Goal: Transaction & Acquisition: Register for event/course

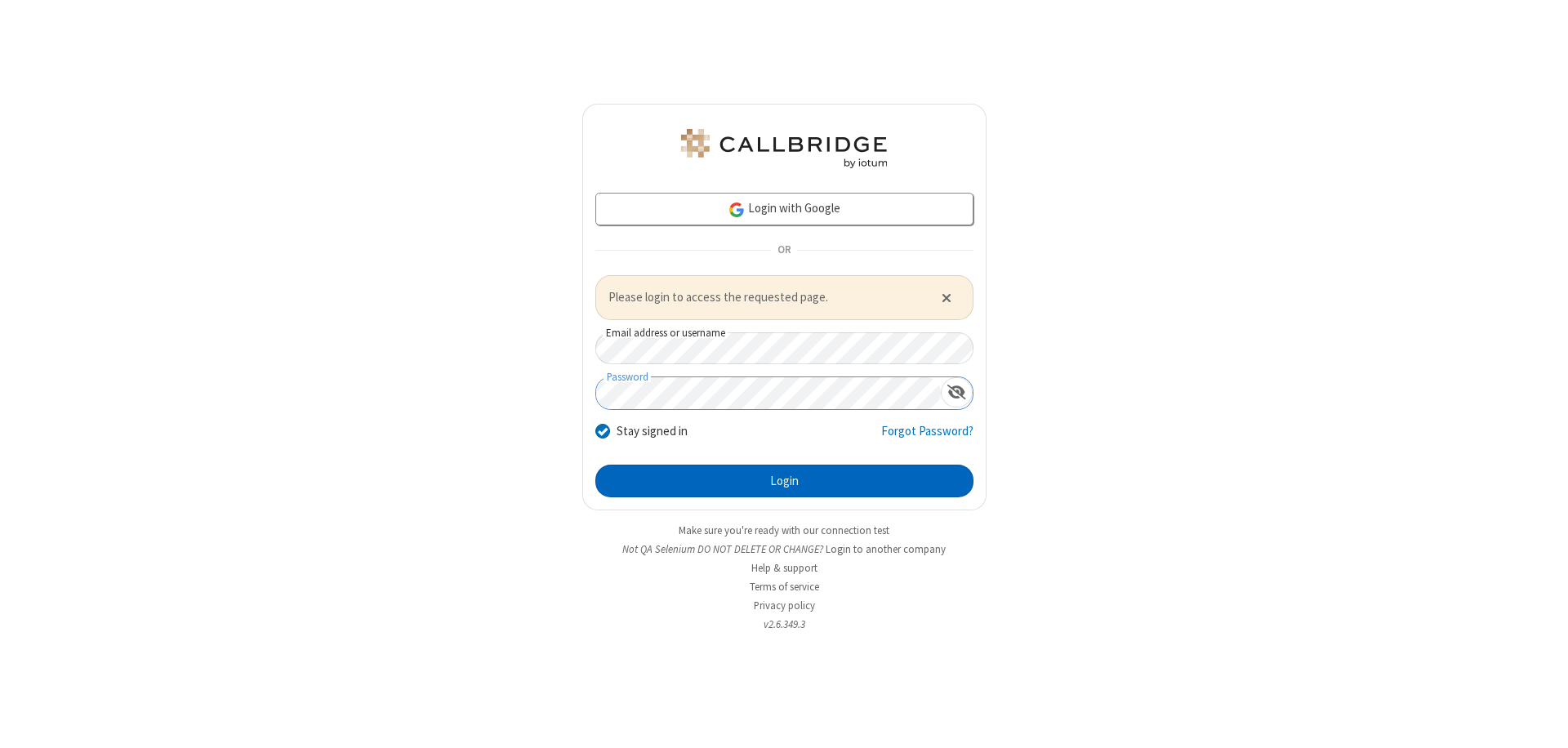
click at [784, 480] on button "Login" at bounding box center [784, 481] width 378 height 33
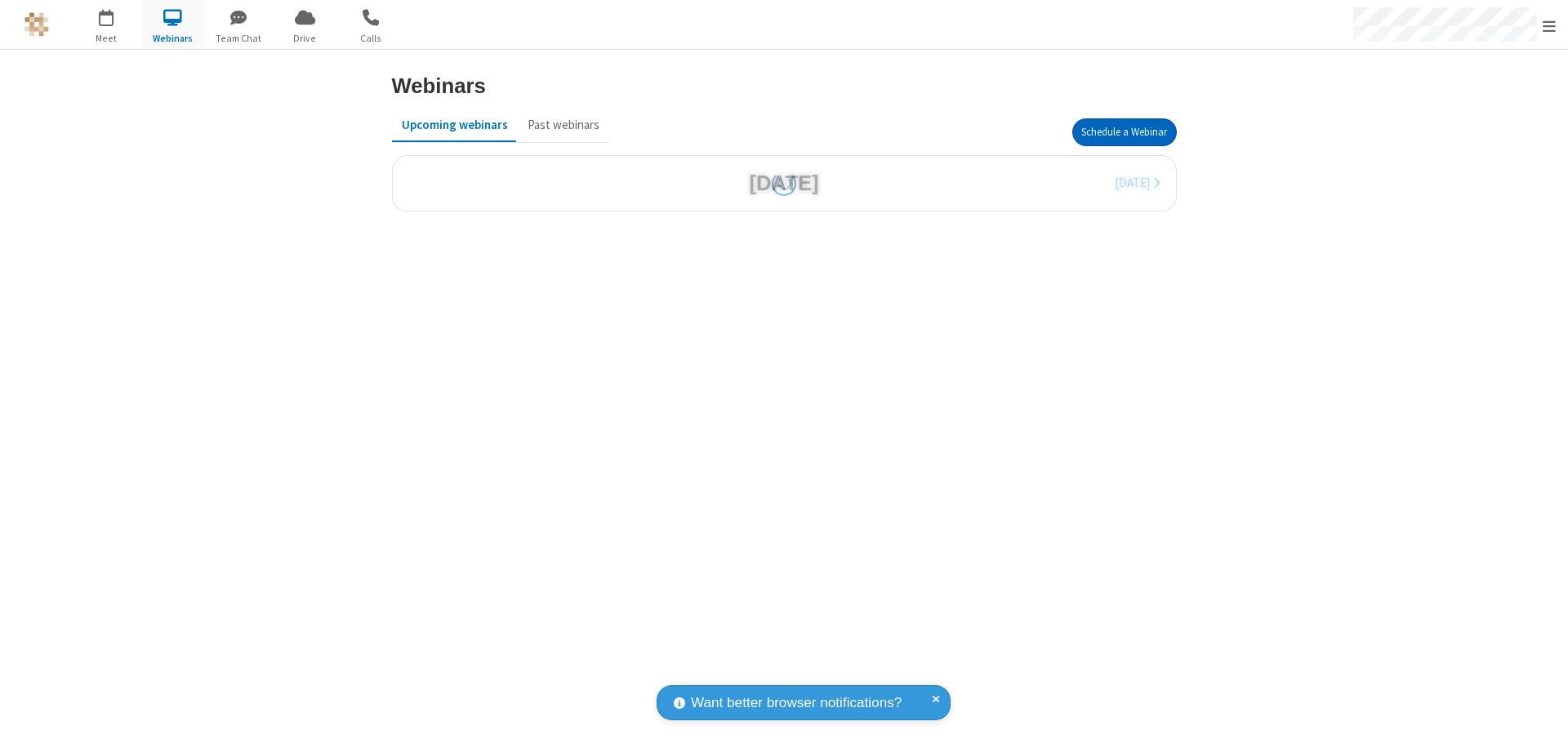
click at [1124, 132] on button "Schedule a Webinar" at bounding box center [1125, 132] width 105 height 28
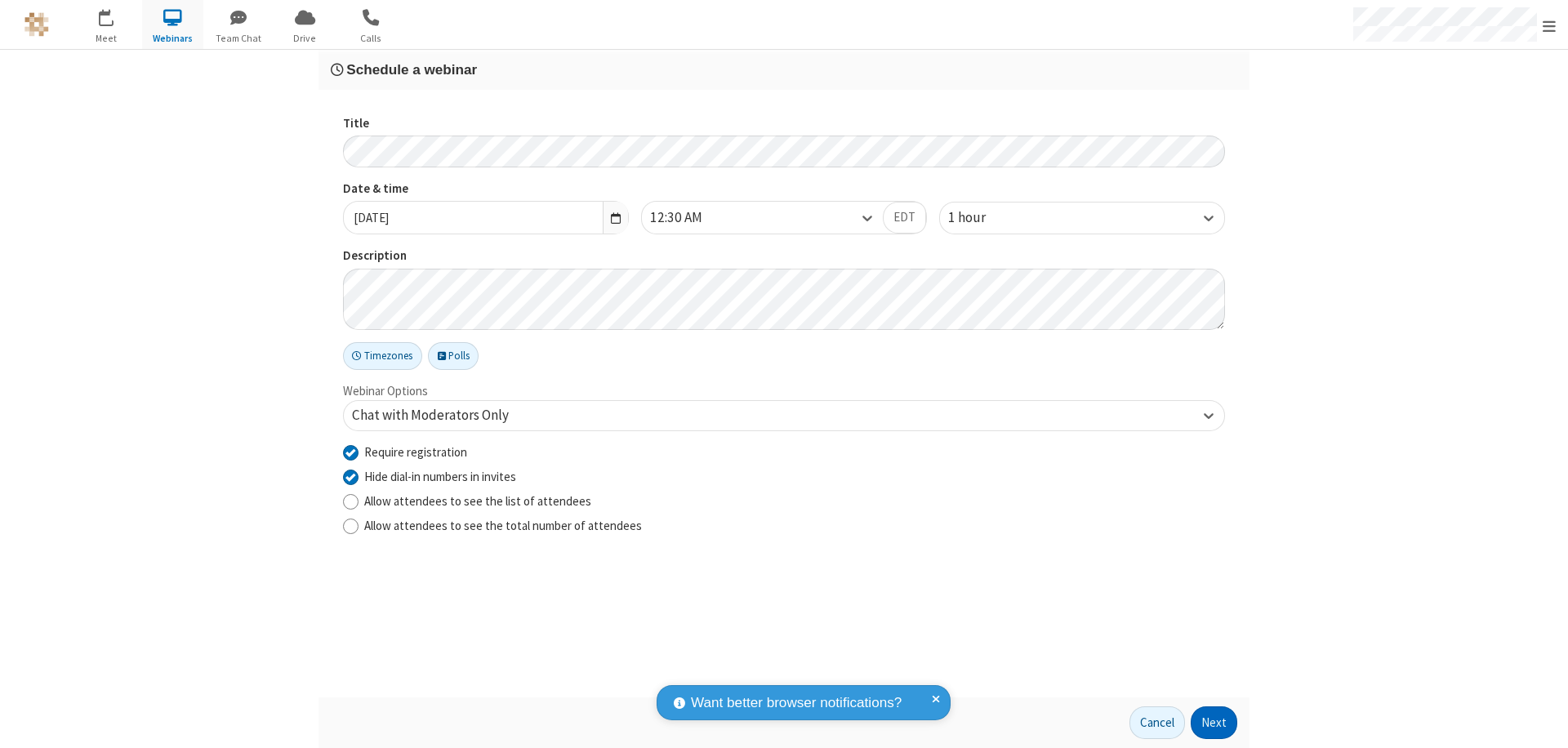
click at [1214, 723] on button "Next" at bounding box center [1214, 722] width 47 height 33
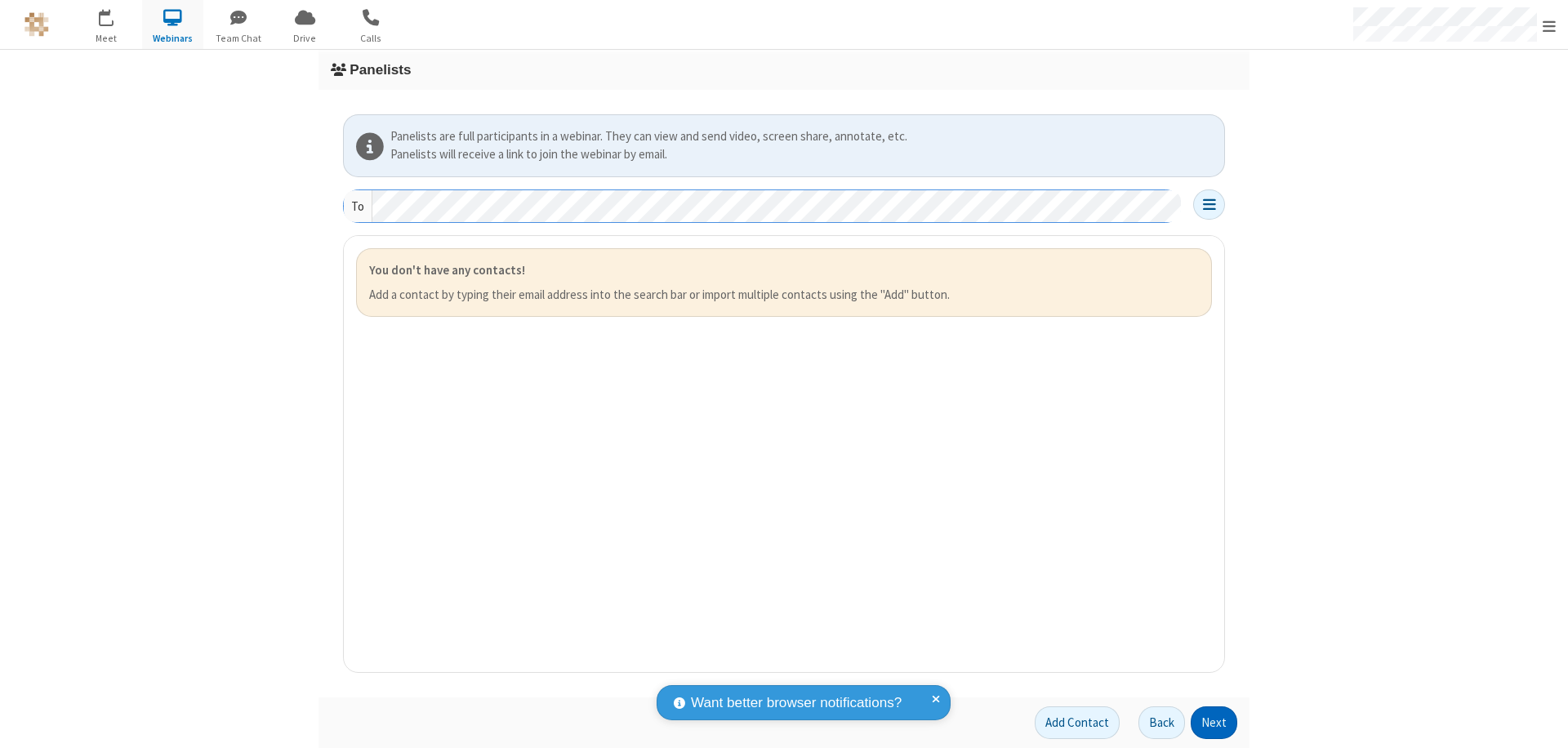
click at [1214, 723] on button "Next" at bounding box center [1214, 722] width 47 height 33
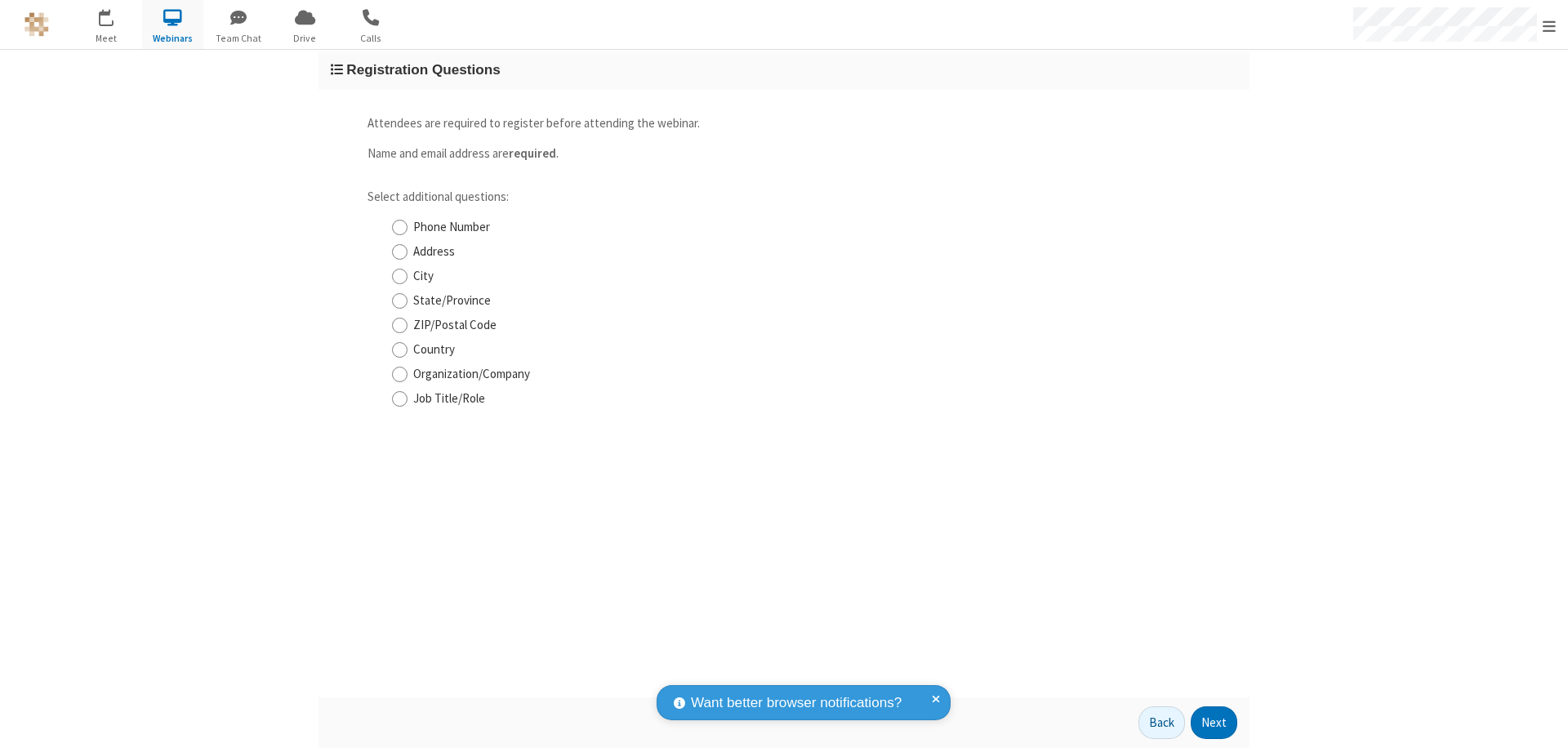
click at [400, 227] on input "Phone Number" at bounding box center [400, 227] width 16 height 17
checkbox input "true"
click at [1214, 723] on button "Next" at bounding box center [1214, 722] width 47 height 33
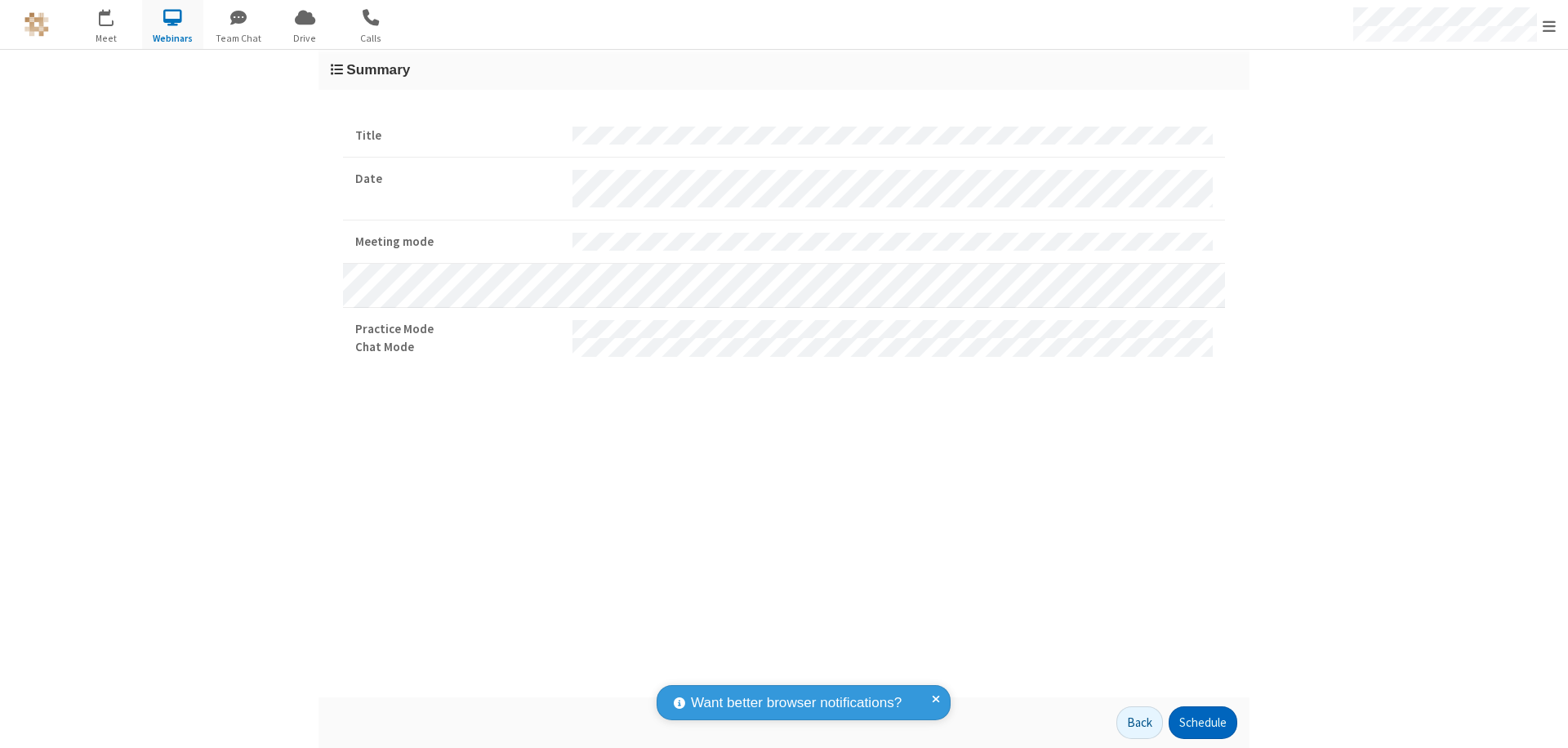
click at [1203, 723] on button "Schedule" at bounding box center [1203, 722] width 69 height 33
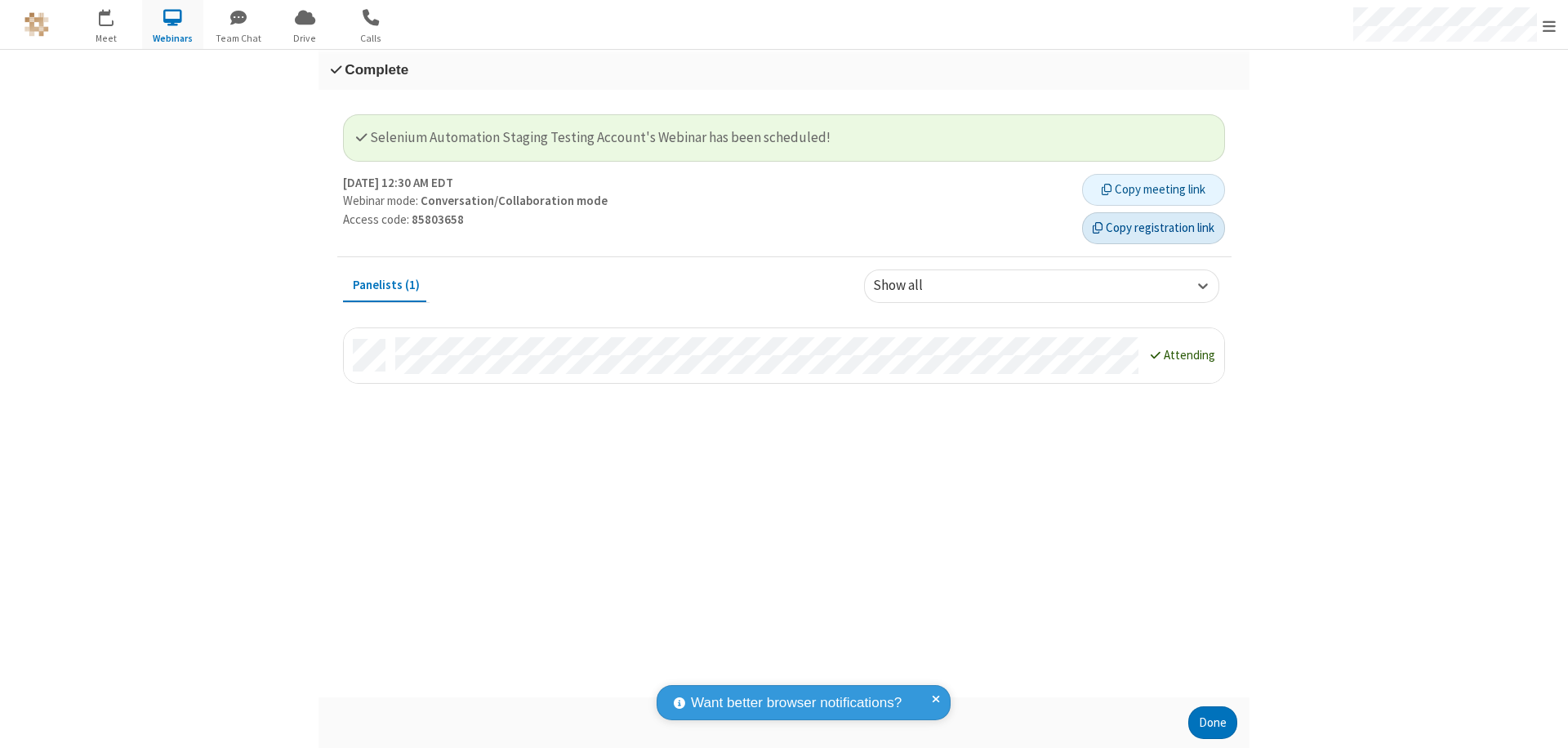
click at [1153, 228] on button "Copy registration link" at bounding box center [1153, 228] width 143 height 33
click at [1213, 723] on button "Done" at bounding box center [1213, 722] width 49 height 33
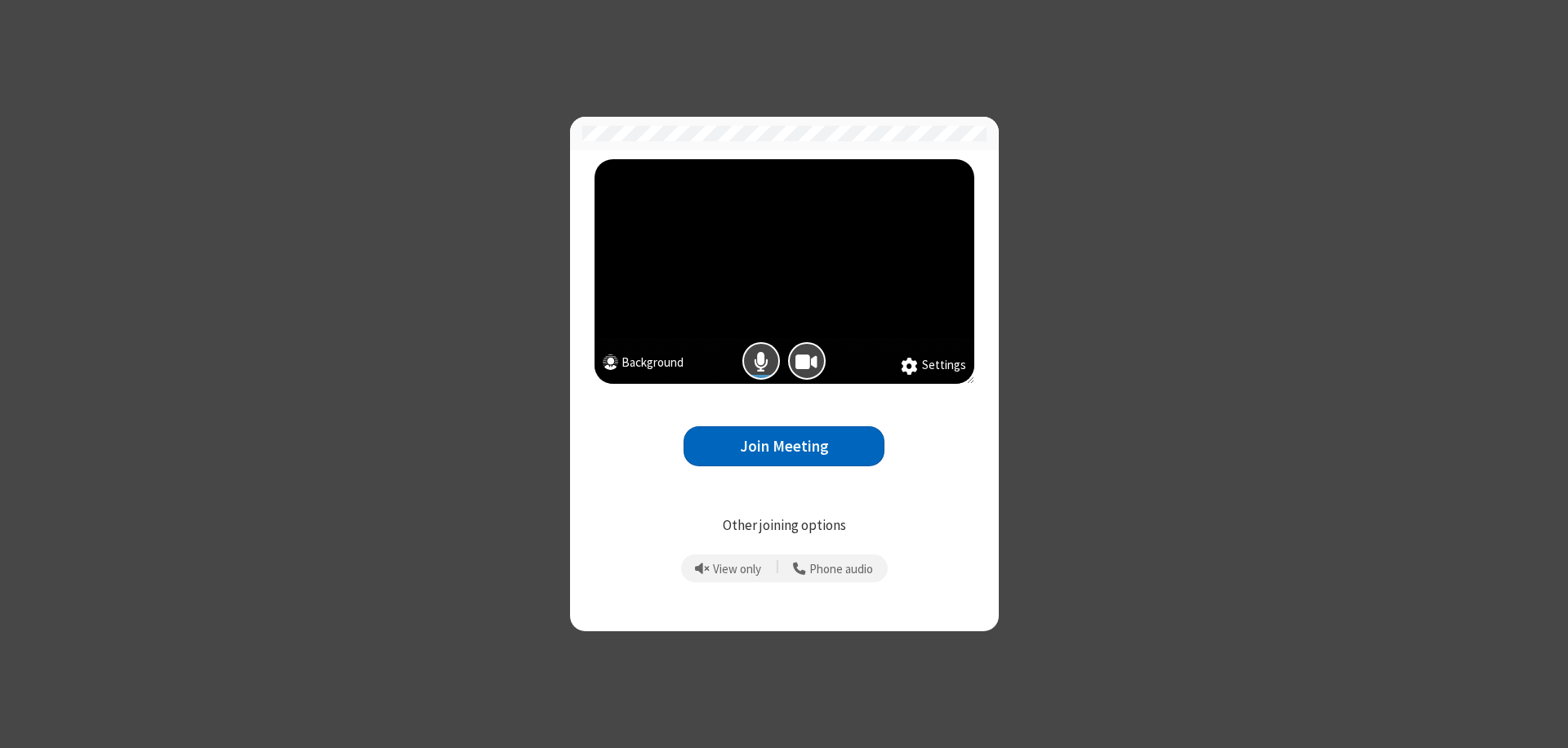
click at [784, 446] on button "Join Meeting" at bounding box center [784, 446] width 201 height 40
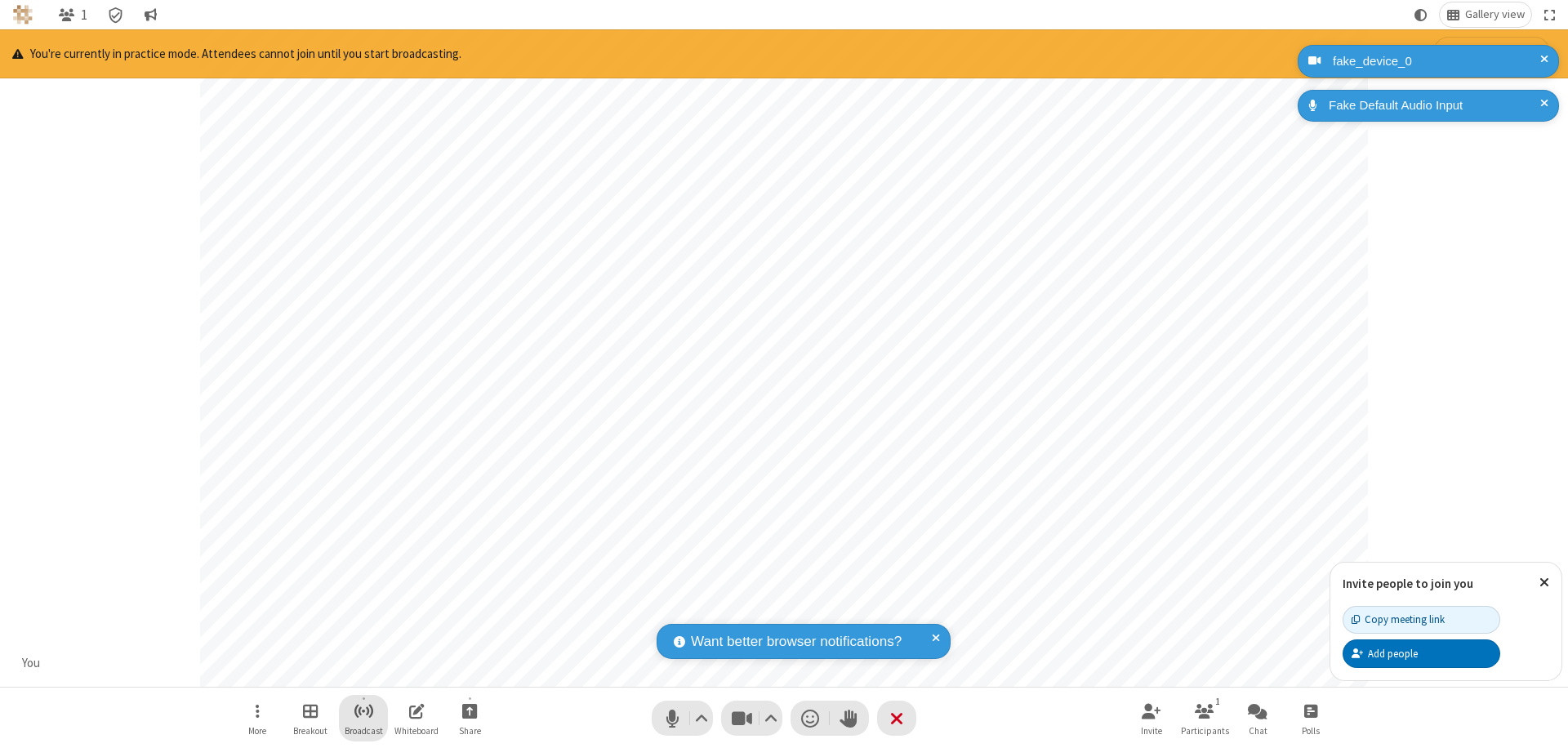
click at [363, 710] on span "Start broadcast" at bounding box center [364, 710] width 20 height 20
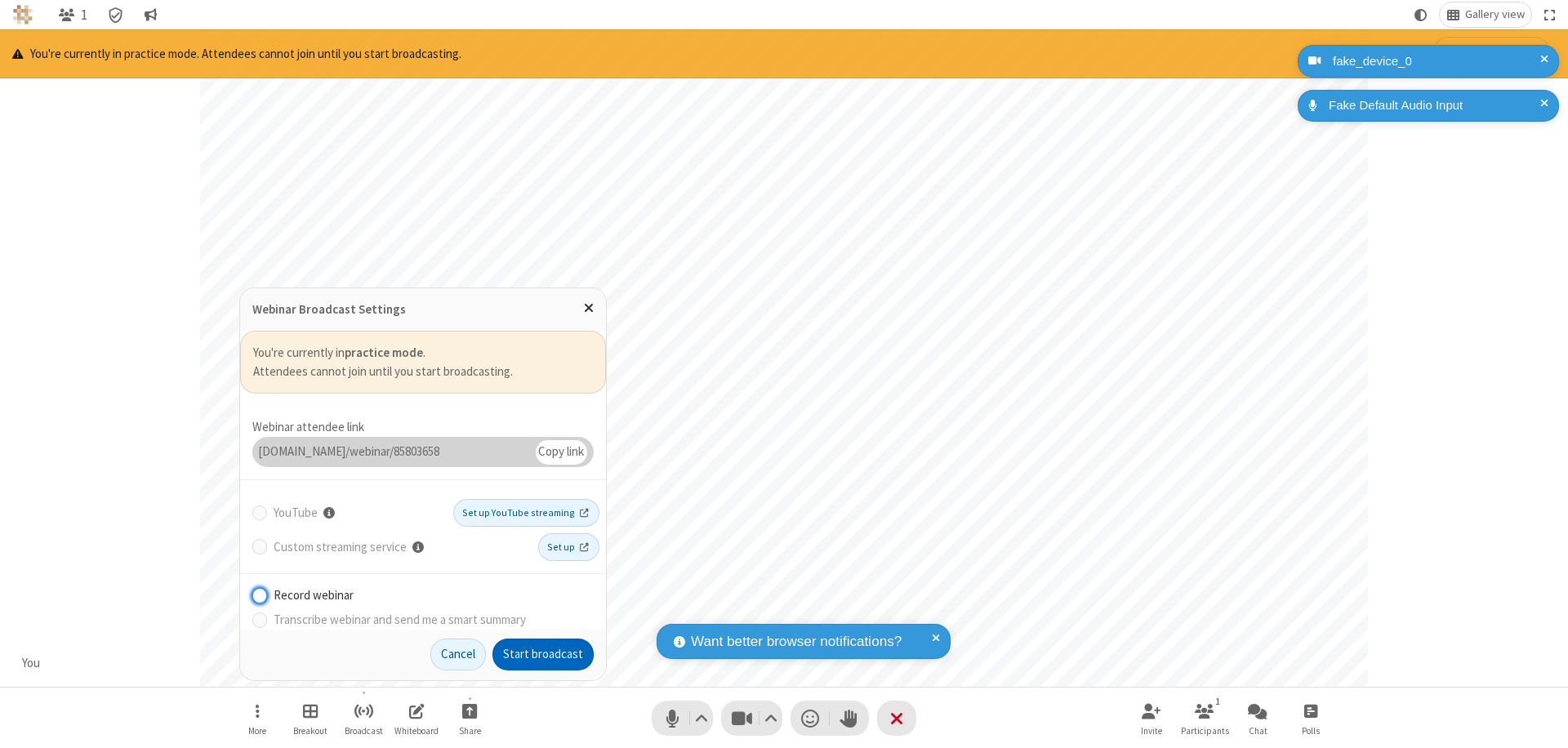
click at [543, 654] on button "Start broadcast" at bounding box center [543, 654] width 101 height 33
